Goal: Task Accomplishment & Management: Use online tool/utility

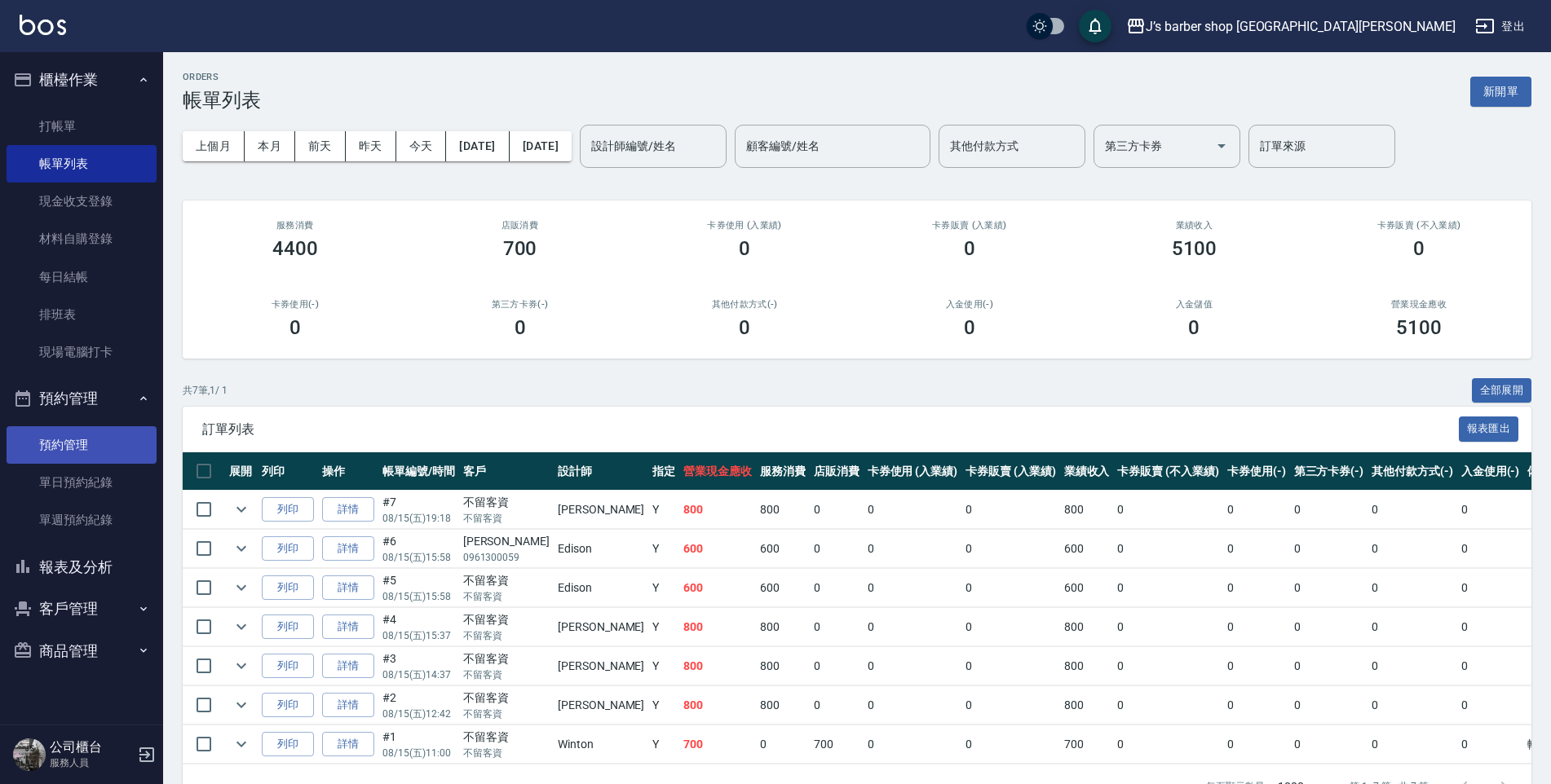
click at [119, 436] on link "預約管理" at bounding box center [81, 445] width 150 height 38
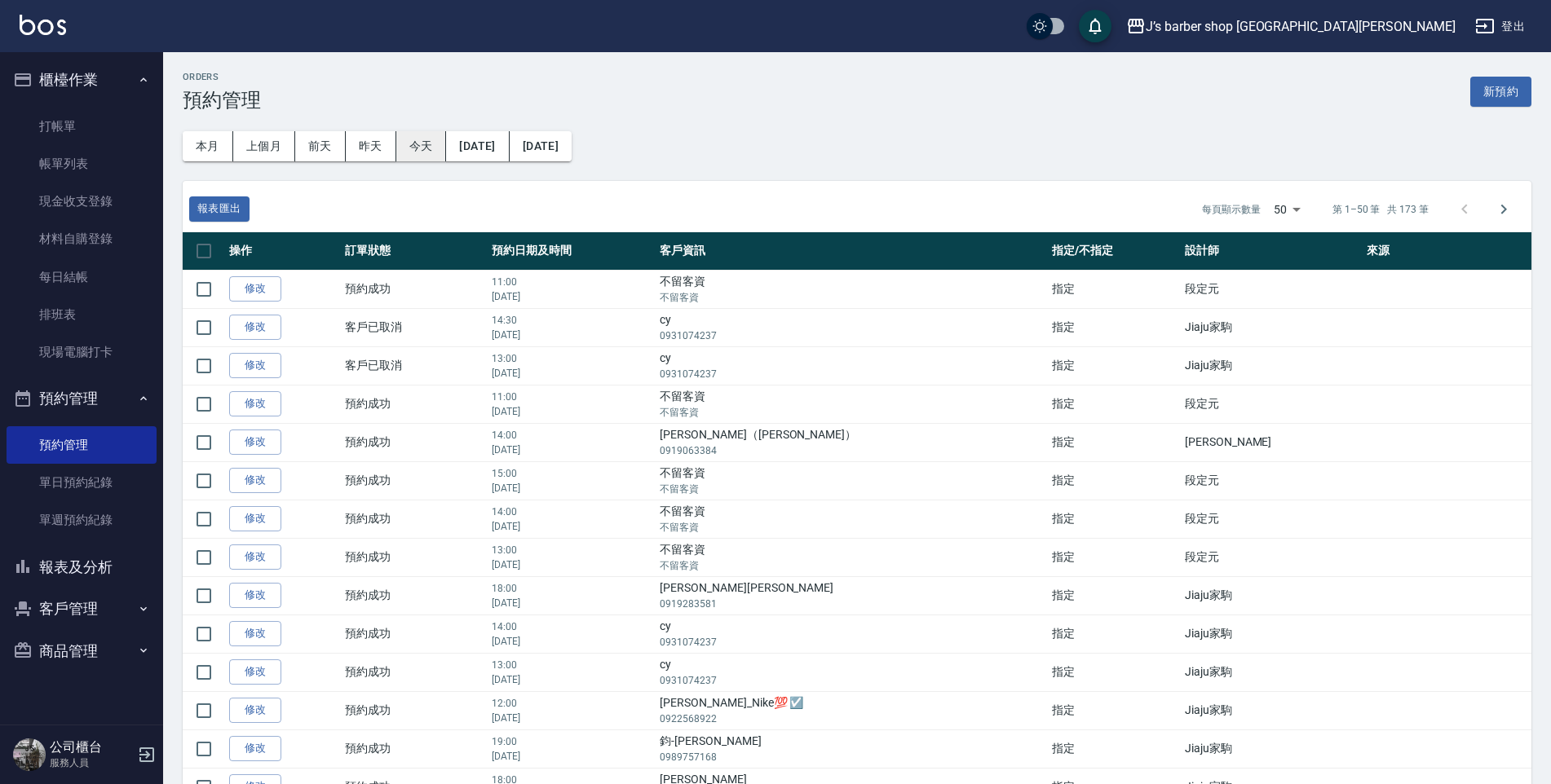
click at [428, 151] on button "今天" at bounding box center [421, 146] width 50 height 31
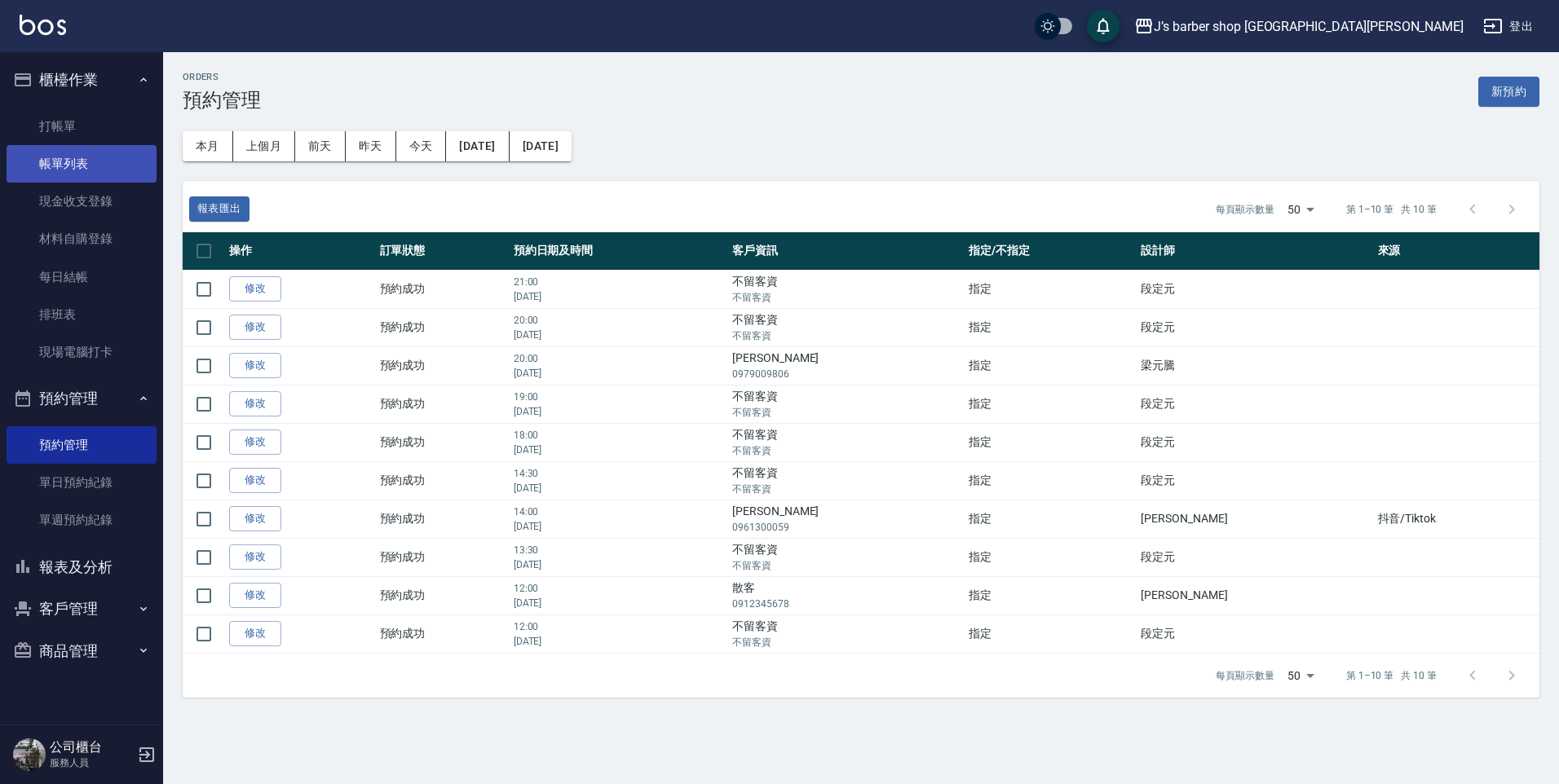
click at [64, 163] on link "帳單列表" at bounding box center [81, 164] width 150 height 38
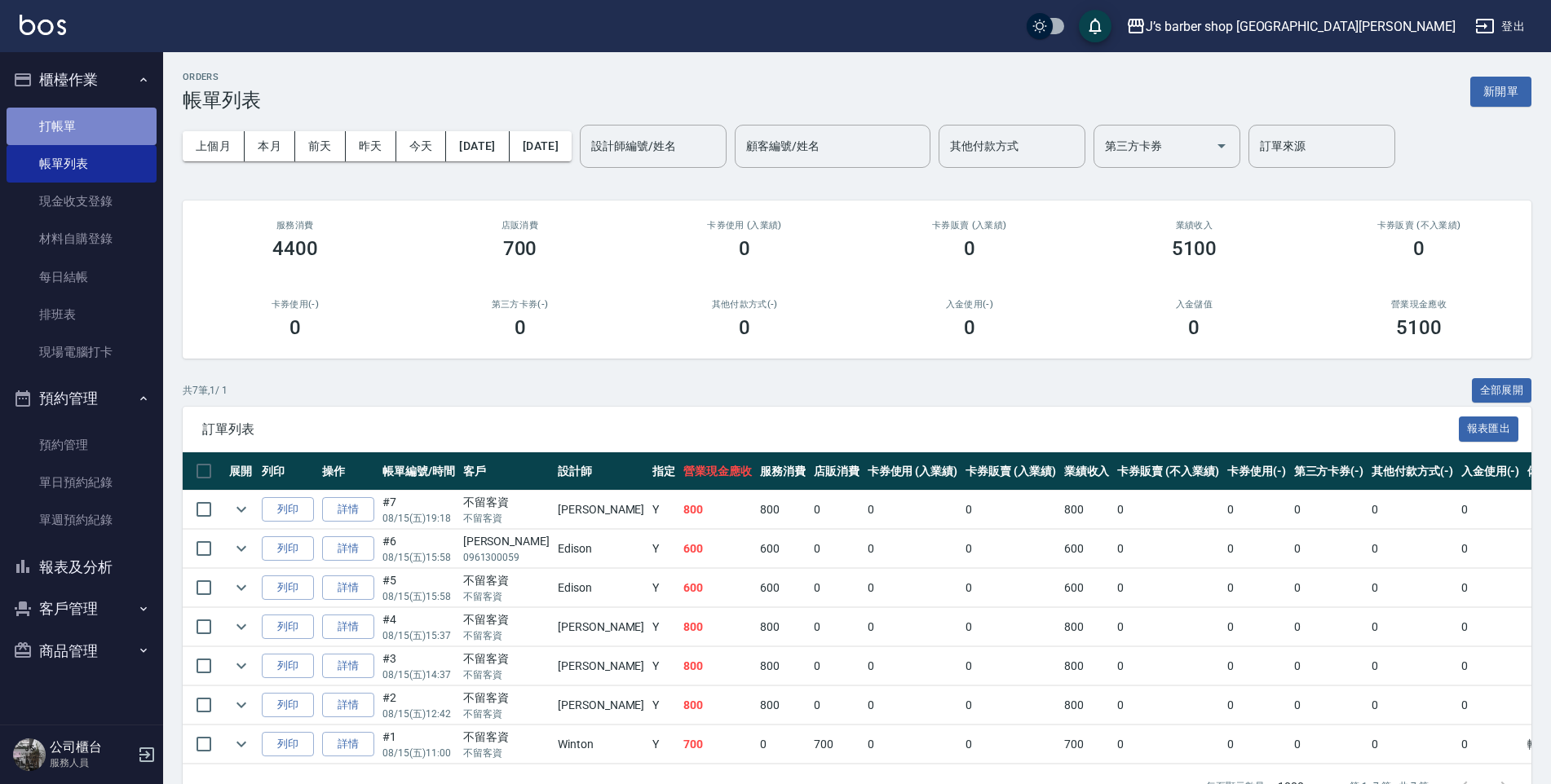
click at [69, 133] on link "打帳單" at bounding box center [81, 127] width 150 height 38
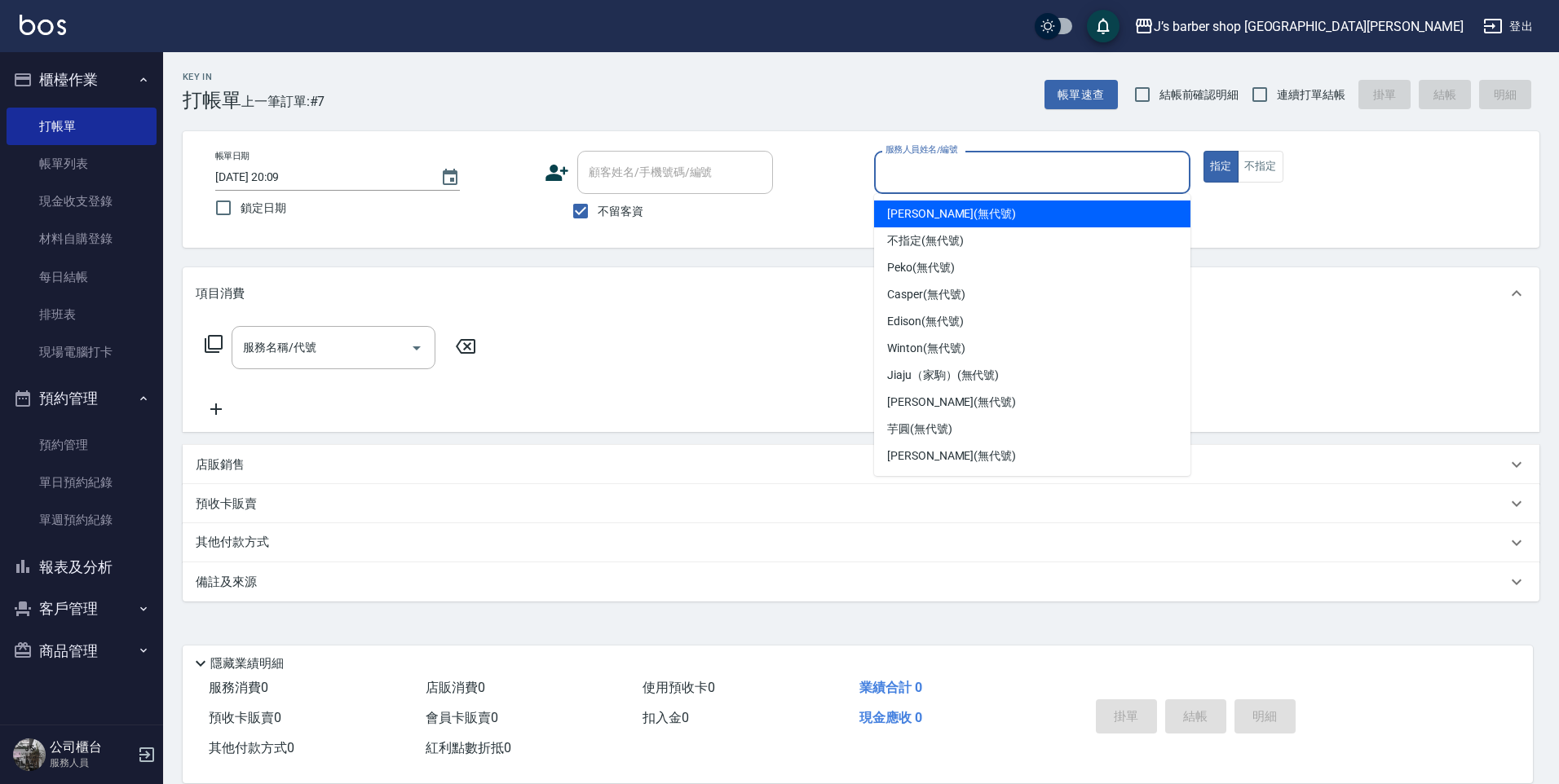
click at [932, 163] on input "服務人員姓名/編號" at bounding box center [1032, 172] width 302 height 29
click at [921, 216] on span "[PERSON_NAME] (無代號)" at bounding box center [951, 214] width 128 height 17
type input "[PERSON_NAME](無代號)"
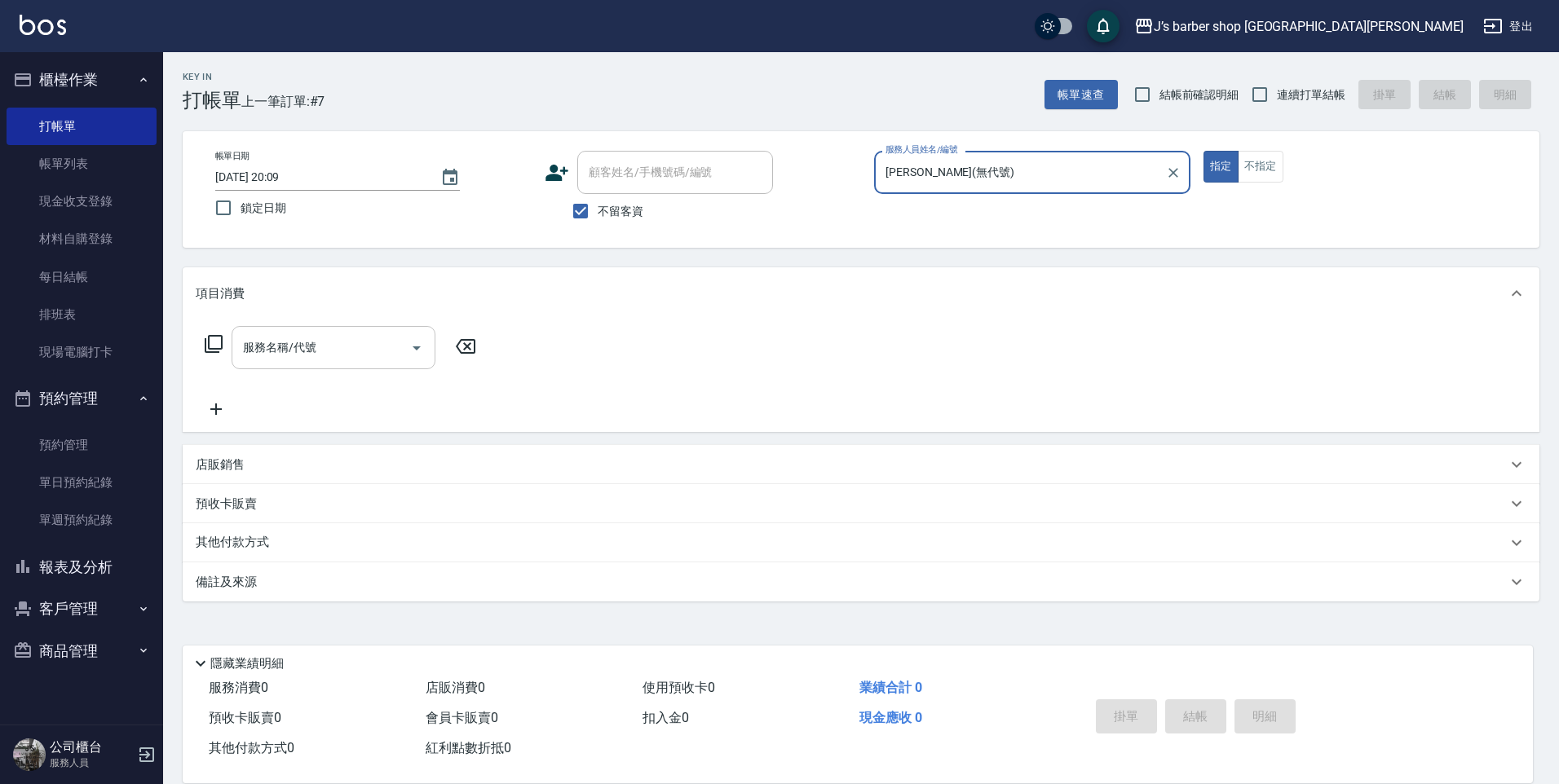
click at [314, 357] on input "服務名稱/代號" at bounding box center [321, 348] width 164 height 29
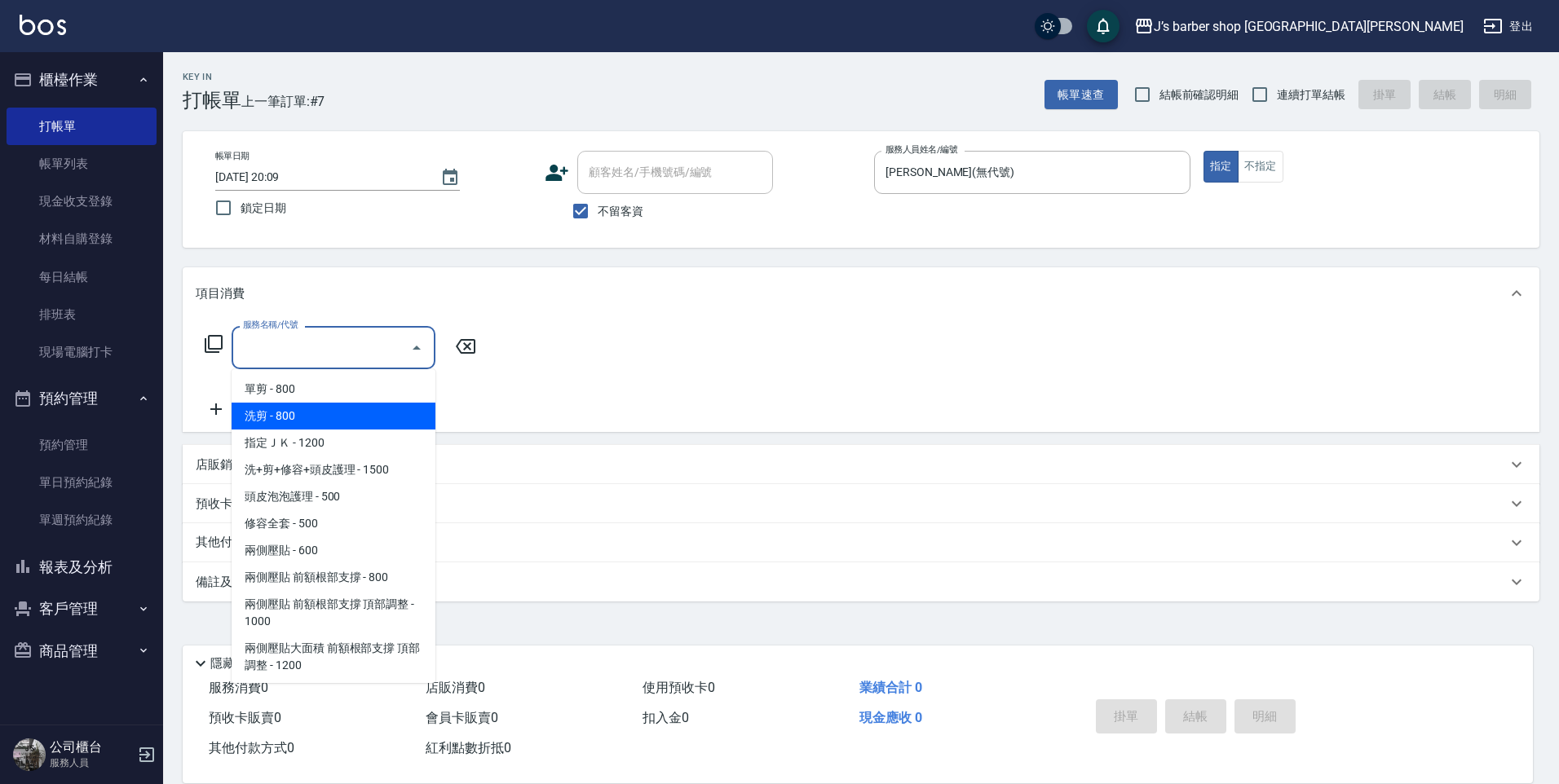
click at [313, 410] on span "洗剪 - 800" at bounding box center [333, 416] width 204 height 27
type input "洗剪(101)"
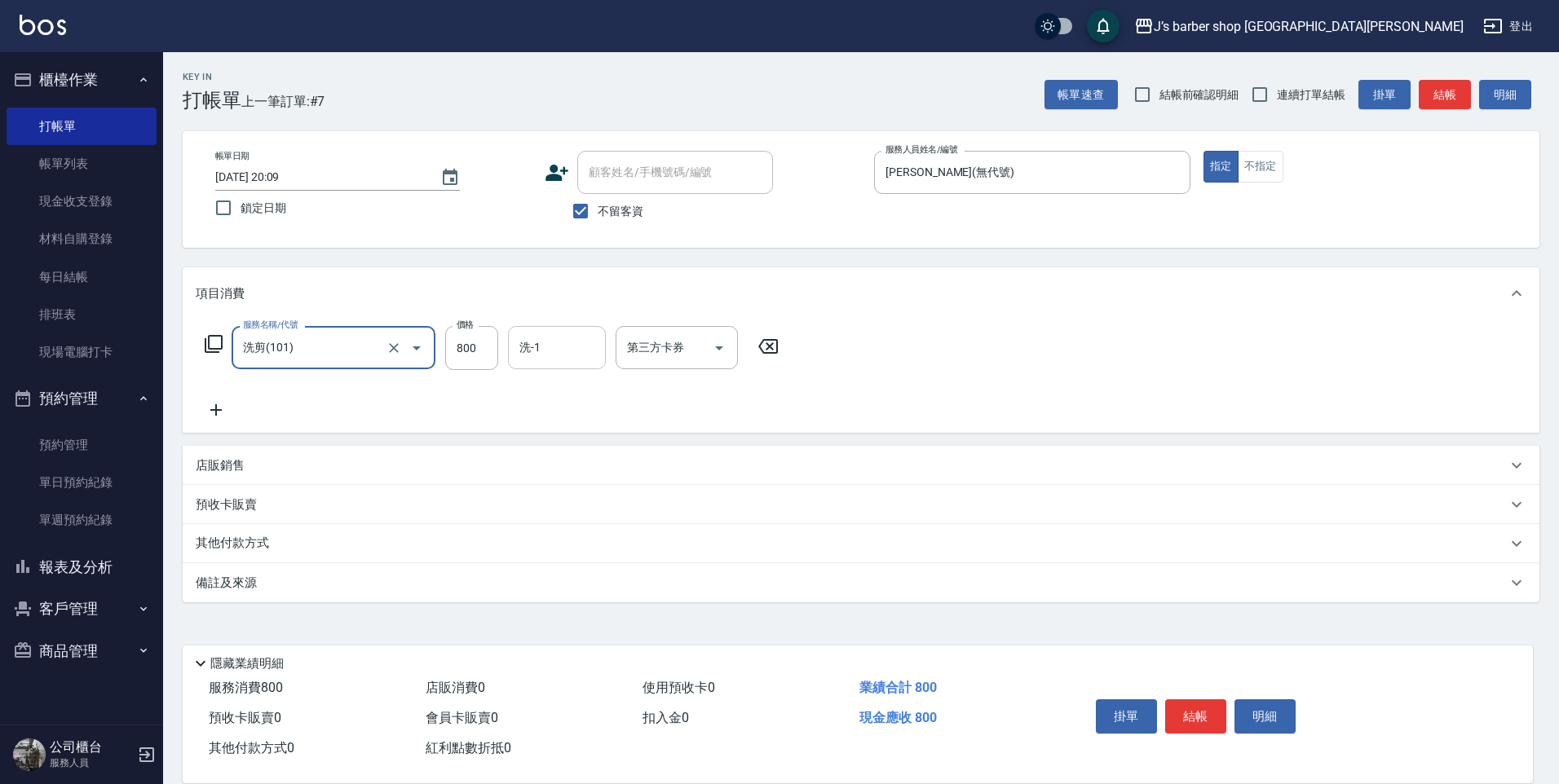
click at [541, 350] on input "洗-1" at bounding box center [557, 348] width 84 height 29
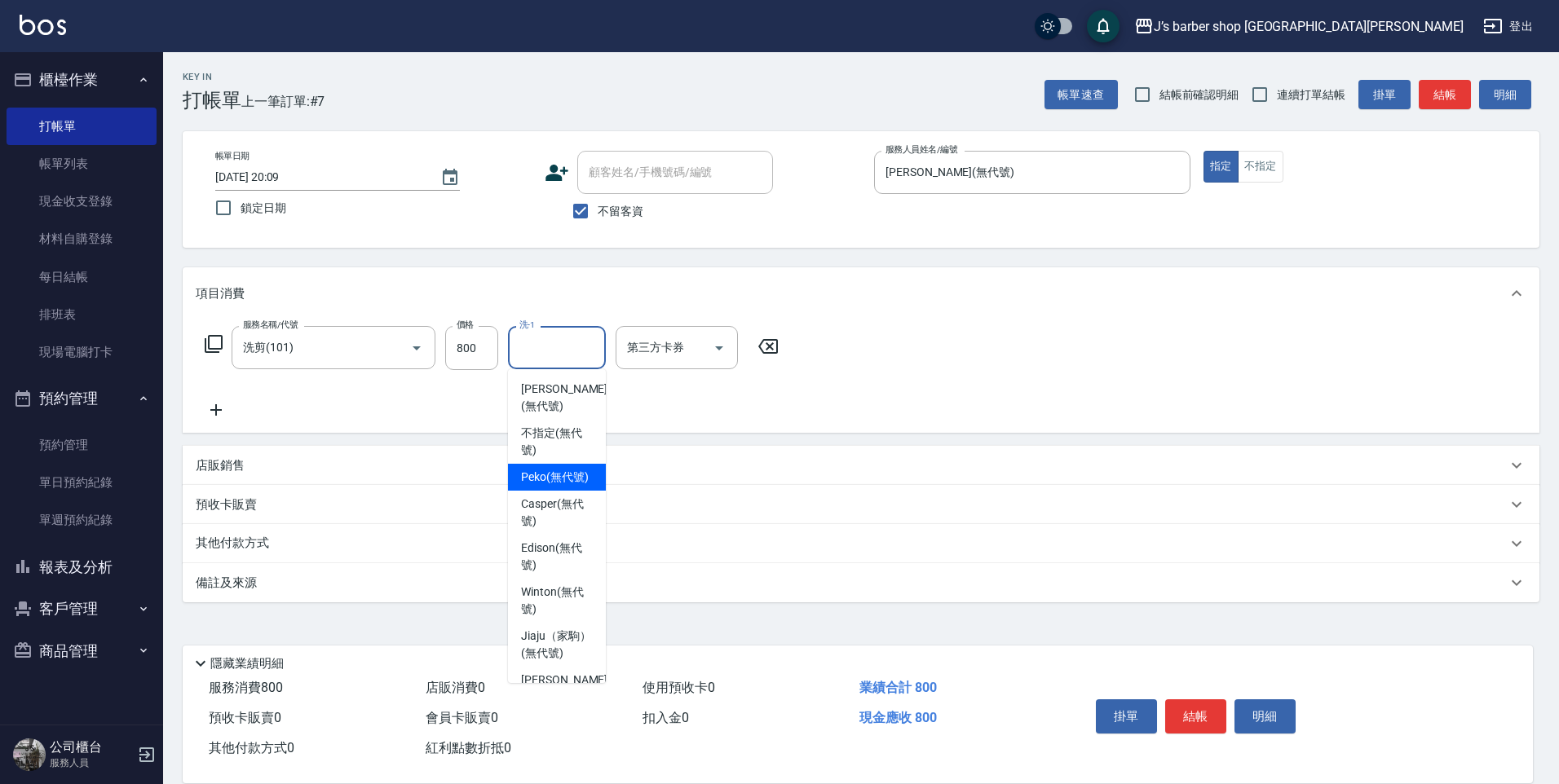
click at [560, 471] on span "Peko (無代號)" at bounding box center [554, 477] width 67 height 17
type input "Peko(無代號)"
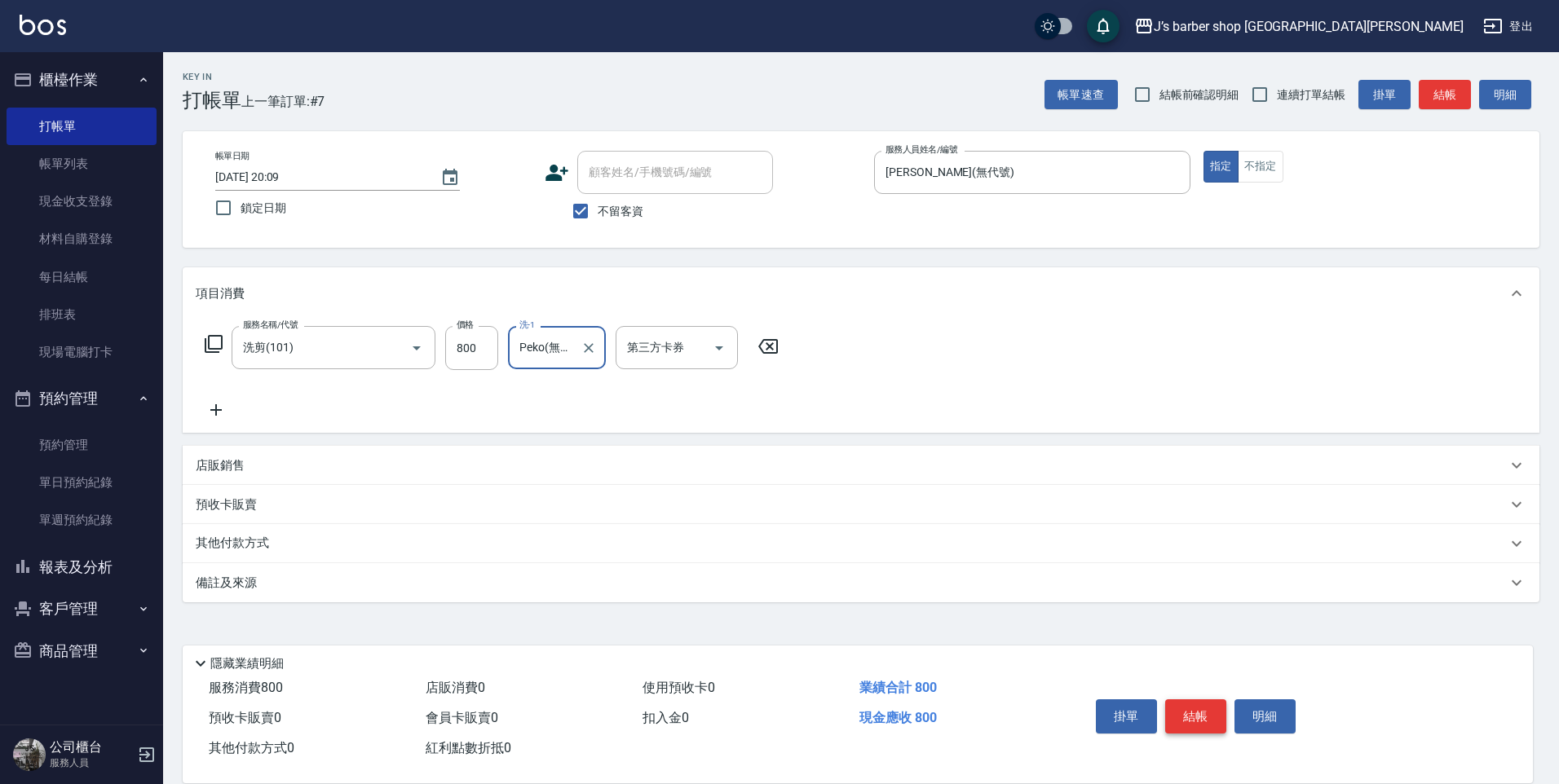
click at [1203, 706] on button "結帳" at bounding box center [1196, 717] width 61 height 34
